Goal: Transaction & Acquisition: Purchase product/service

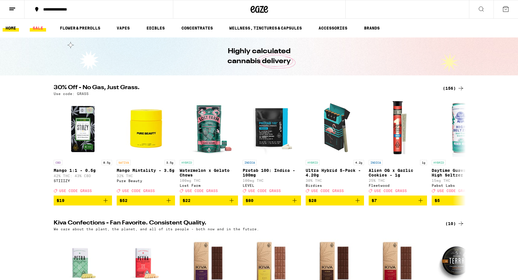
click at [41, 28] on link "SALE" at bounding box center [38, 28] width 16 height 7
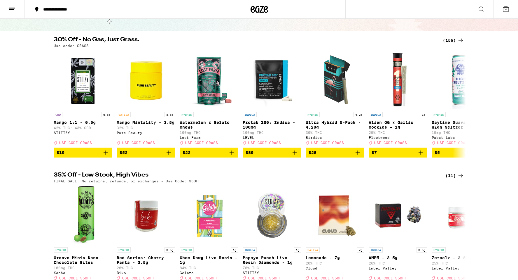
scroll to position [43, 0]
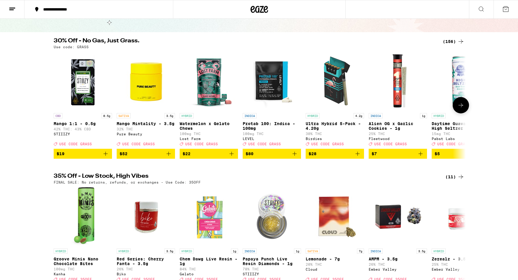
click at [464, 107] on icon at bounding box center [461, 105] width 7 height 7
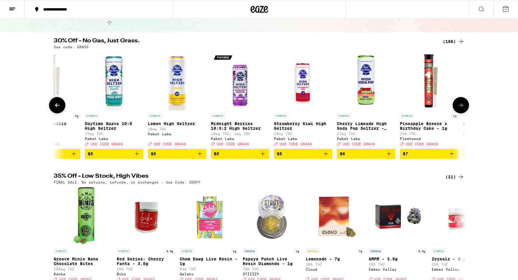
scroll to position [0, 347]
click at [462, 107] on icon at bounding box center [461, 105] width 7 height 7
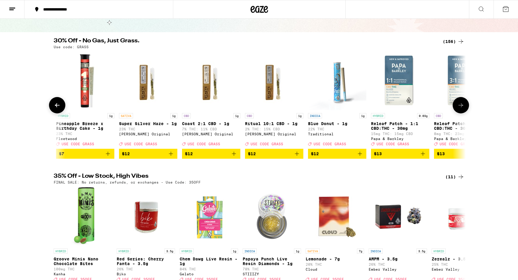
scroll to position [0, 695]
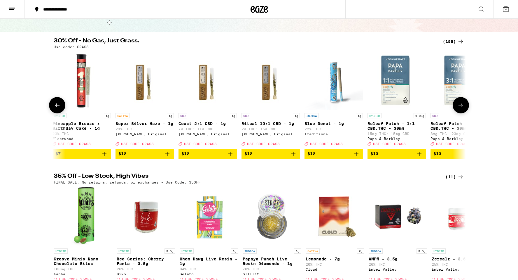
click at [462, 107] on icon at bounding box center [461, 105] width 7 height 7
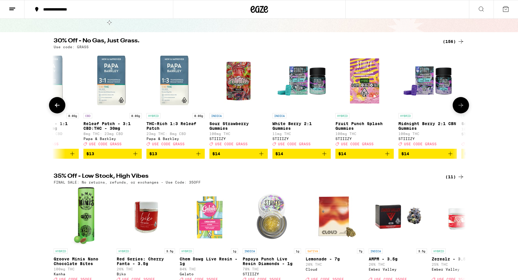
click at [462, 107] on icon at bounding box center [461, 105] width 7 height 7
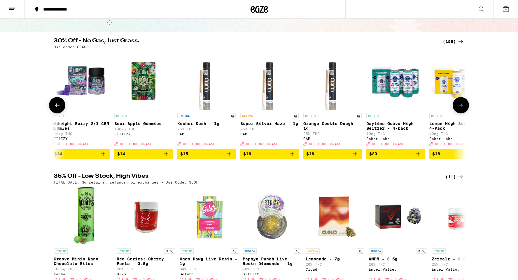
click at [462, 107] on icon at bounding box center [461, 105] width 7 height 7
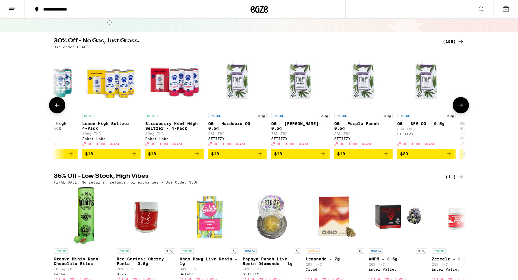
click at [462, 107] on icon at bounding box center [461, 105] width 7 height 7
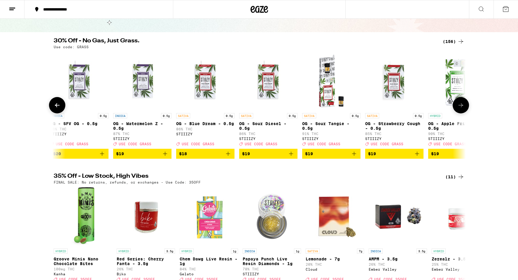
click at [462, 107] on icon at bounding box center [461, 105] width 7 height 7
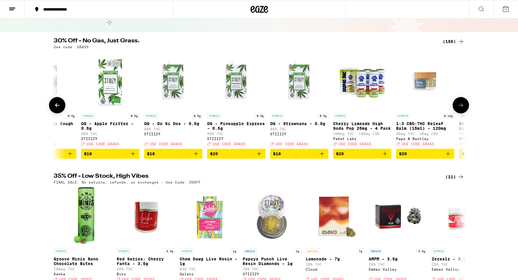
click at [462, 107] on icon at bounding box center [461, 105] width 7 height 7
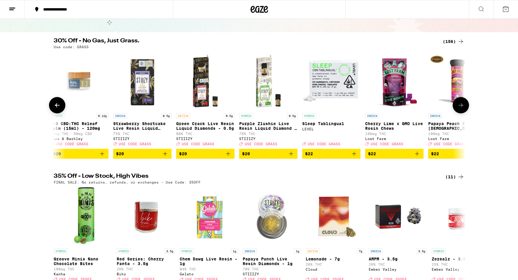
scroll to position [0, 2778]
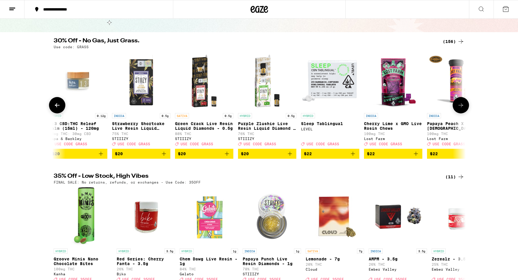
click at [462, 107] on icon at bounding box center [461, 105] width 7 height 7
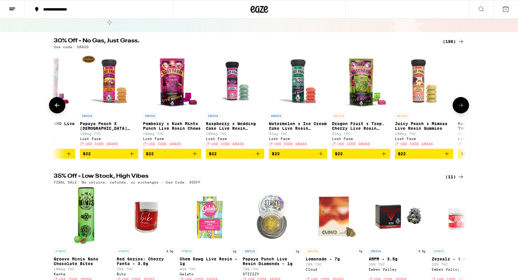
click at [462, 107] on icon at bounding box center [461, 105] width 7 height 7
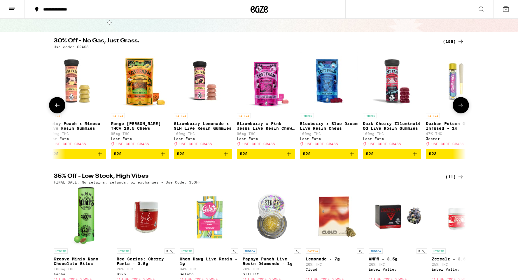
click at [462, 107] on icon at bounding box center [461, 105] width 7 height 7
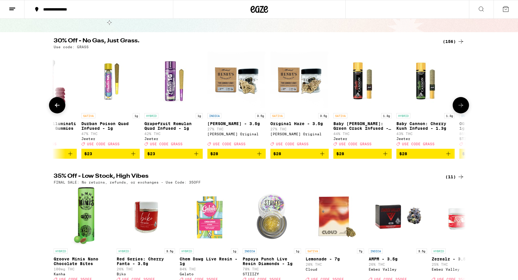
scroll to position [0, 3820]
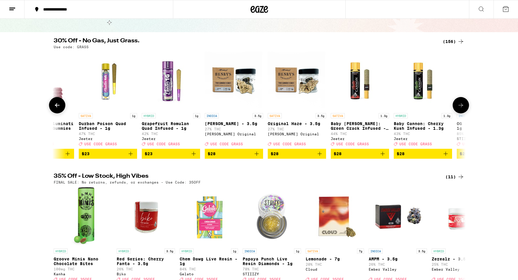
click at [461, 108] on icon at bounding box center [461, 105] width 7 height 7
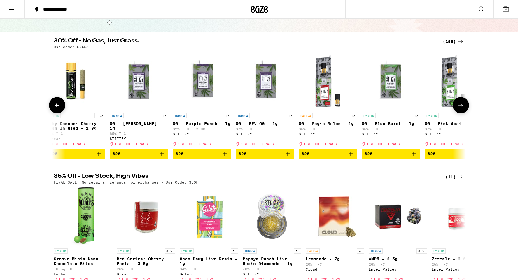
click at [461, 108] on icon at bounding box center [461, 105] width 7 height 7
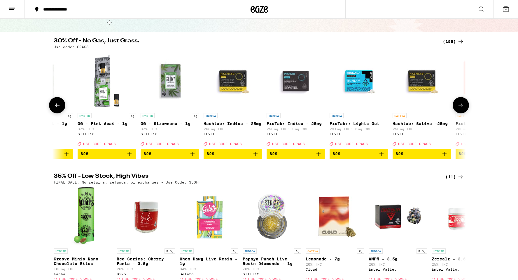
click at [461, 108] on icon at bounding box center [461, 105] width 7 height 7
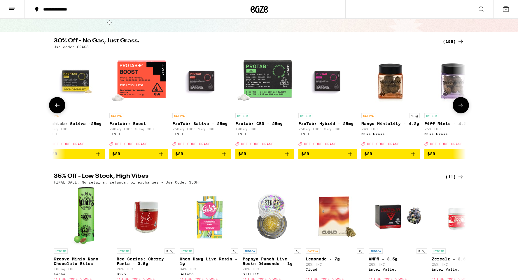
scroll to position [0, 4862]
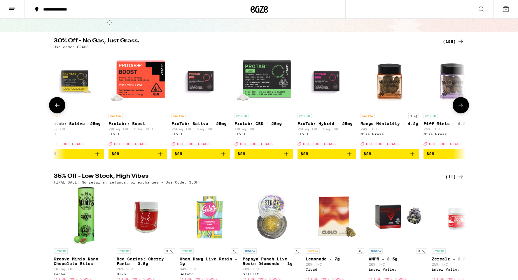
click at [461, 108] on icon at bounding box center [461, 105] width 7 height 7
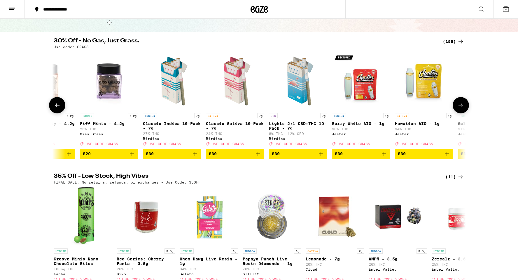
scroll to position [0, 5210]
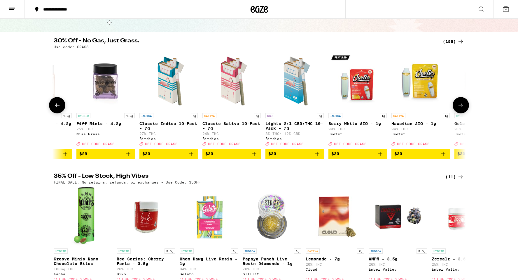
click at [461, 108] on icon at bounding box center [461, 105] width 7 height 7
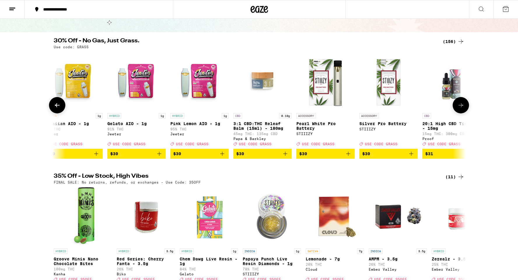
click at [461, 108] on icon at bounding box center [461, 105] width 7 height 7
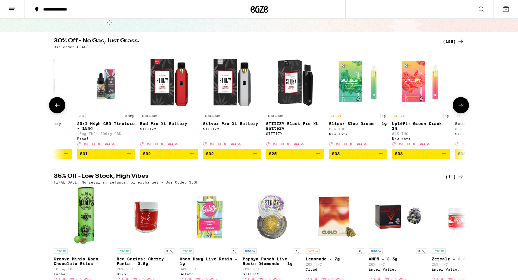
scroll to position [0, 5904]
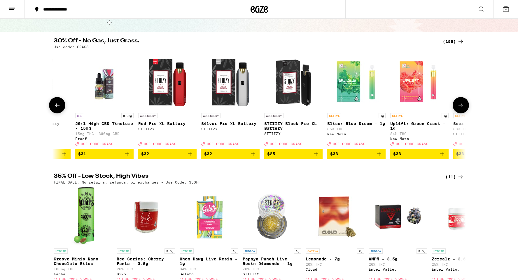
click at [459, 107] on icon at bounding box center [461, 105] width 7 height 7
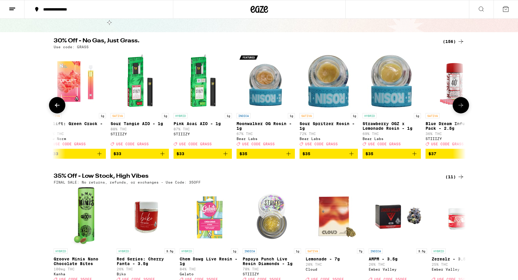
scroll to position [0, 6252]
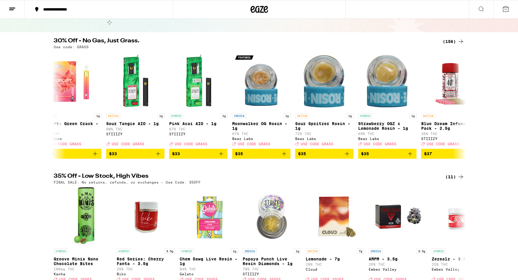
click at [452, 180] on div "(11)" at bounding box center [455, 176] width 19 height 7
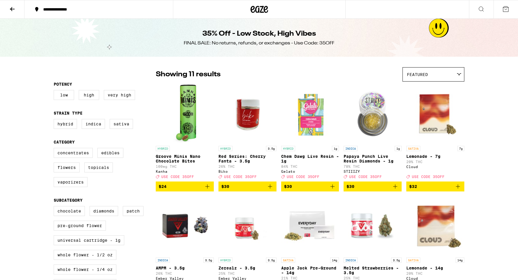
click at [260, 8] on icon at bounding box center [260, 9] width 18 height 11
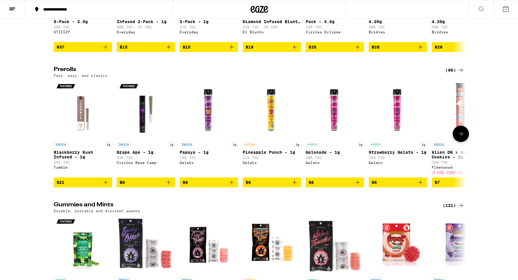
scroll to position [1666, 0]
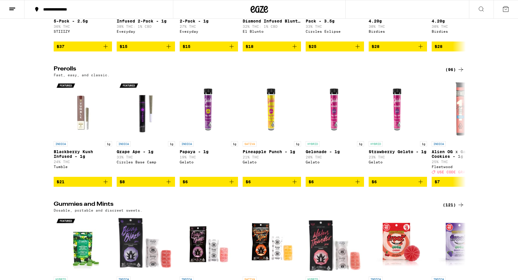
click at [452, 73] on div "(96)" at bounding box center [455, 69] width 19 height 7
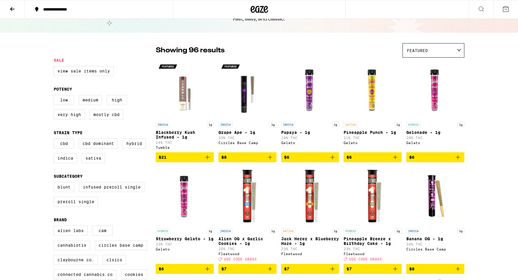
scroll to position [26, 0]
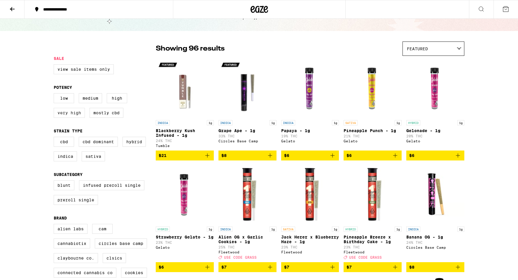
click at [68, 116] on label "Very High" at bounding box center [69, 113] width 31 height 10
click at [55, 94] on input "Very High" at bounding box center [55, 94] width 0 height 0
checkbox input "true"
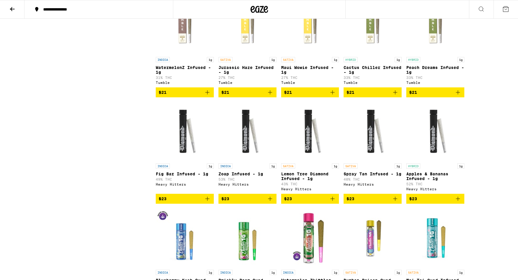
scroll to position [755, 0]
